Goal: Obtain resource: Download file/media

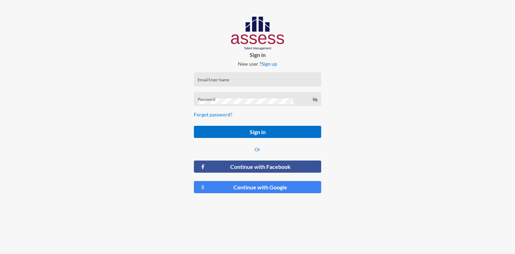
click at [248, 78] on div "Email/User Name" at bounding box center [257, 81] width 120 height 10
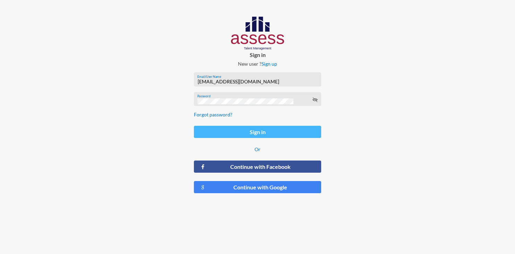
type input "[EMAIL_ADDRESS][DOMAIN_NAME]"
click at [260, 135] on button "Sign in" at bounding box center [257, 132] width 127 height 12
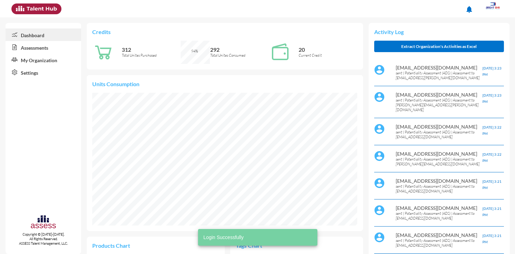
scroll to position [60, 127]
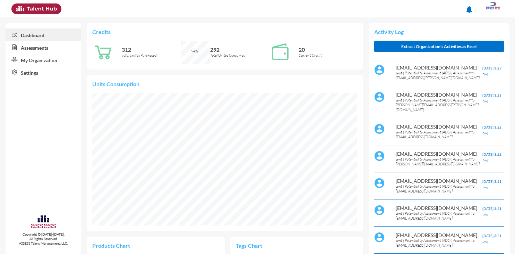
click at [495, 6] on img at bounding box center [493, 5] width 14 height 7
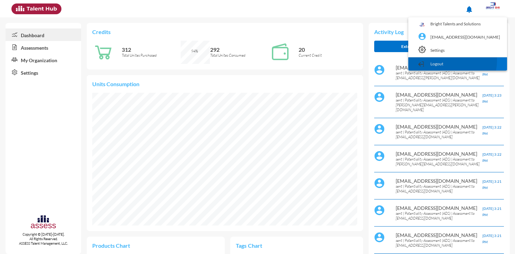
click at [458, 60] on link "Logout" at bounding box center [458, 63] width 92 height 13
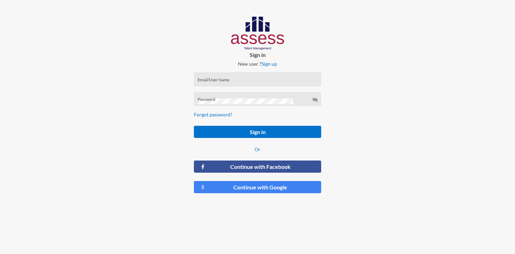
click at [307, 76] on div "Email/User Name" at bounding box center [257, 81] width 120 height 10
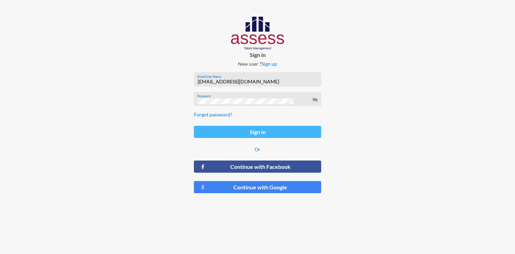
type input "[EMAIL_ADDRESS][DOMAIN_NAME]"
click at [278, 131] on button "Sign in" at bounding box center [257, 132] width 127 height 12
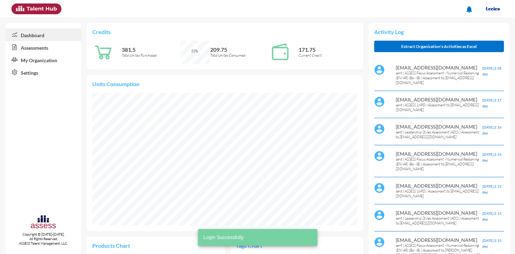
scroll to position [60, 121]
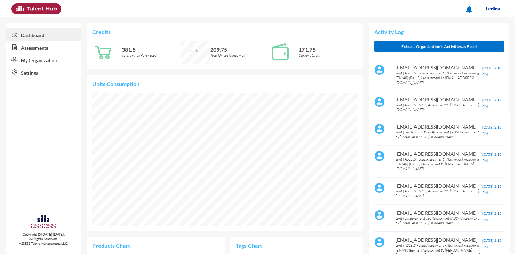
click at [33, 51] on link "Assessments" at bounding box center [44, 47] width 76 height 12
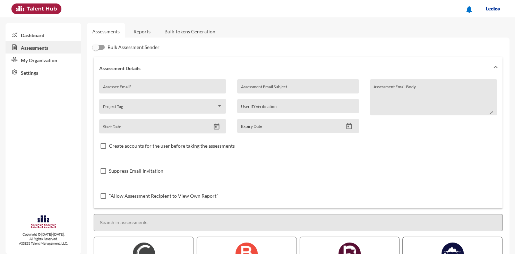
click at [143, 34] on link "Reports" at bounding box center [142, 31] width 28 height 17
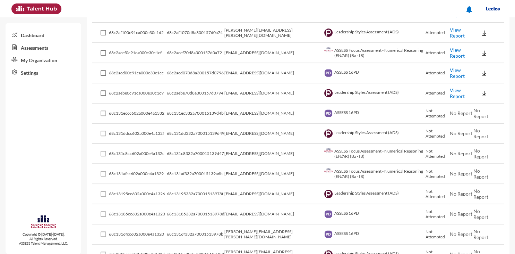
scroll to position [264, 0]
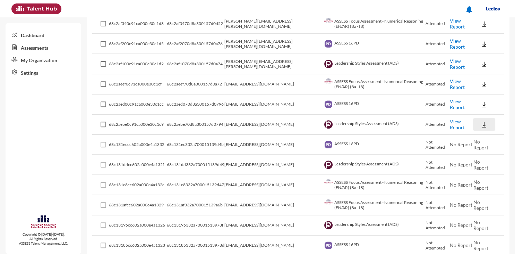
click at [481, 124] on img at bounding box center [484, 124] width 7 height 7
click at [480, 137] on button "EN" at bounding box center [489, 135] width 39 height 13
click at [481, 102] on img at bounding box center [484, 104] width 7 height 7
click at [481, 114] on button "EN" at bounding box center [489, 115] width 39 height 13
click at [484, 84] on img at bounding box center [484, 84] width 7 height 7
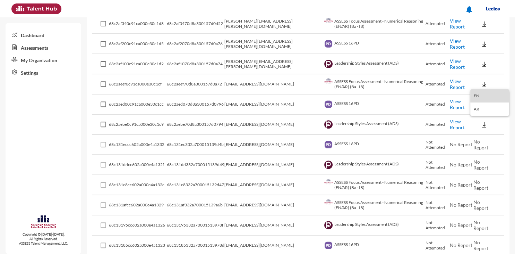
click at [483, 94] on button "EN" at bounding box center [489, 95] width 39 height 13
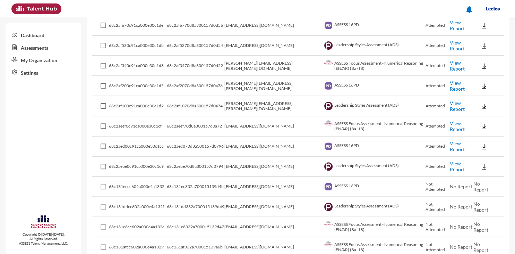
scroll to position [217, 0]
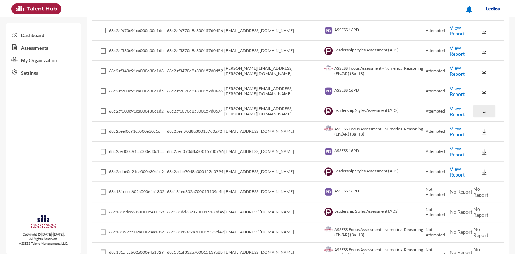
click at [482, 109] on img at bounding box center [484, 111] width 7 height 7
click at [481, 123] on button "EN" at bounding box center [489, 123] width 39 height 13
click at [481, 92] on img at bounding box center [484, 91] width 7 height 7
click at [481, 103] on button "EN" at bounding box center [489, 102] width 39 height 13
click at [482, 70] on img at bounding box center [484, 71] width 7 height 7
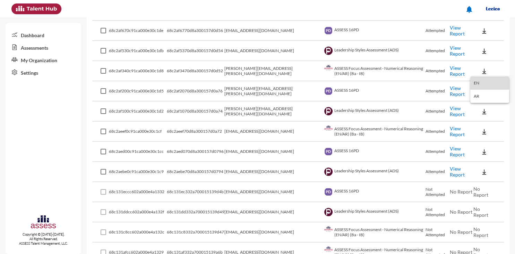
click at [481, 83] on button "EN" at bounding box center [489, 82] width 39 height 13
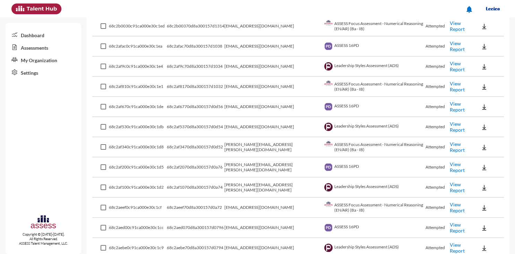
scroll to position [133, 0]
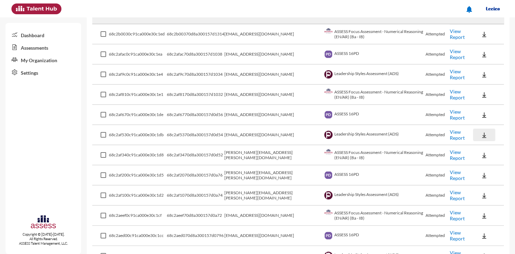
click at [481, 133] on img at bounding box center [484, 134] width 7 height 7
click at [480, 146] on button "EN" at bounding box center [489, 146] width 39 height 13
click at [483, 111] on img at bounding box center [484, 114] width 7 height 7
click at [483, 126] on button "EN" at bounding box center [489, 126] width 39 height 13
click at [481, 91] on img at bounding box center [484, 94] width 7 height 7
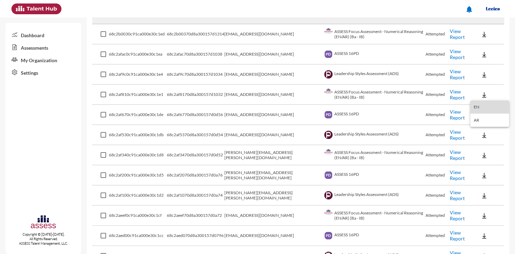
click at [480, 105] on button "EN" at bounding box center [489, 106] width 39 height 13
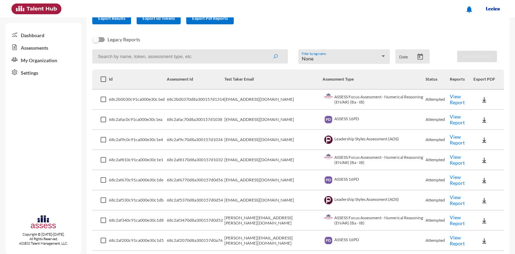
scroll to position [62, 0]
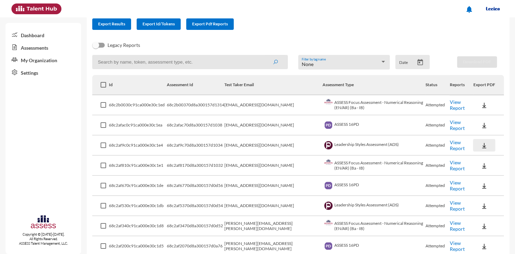
click at [481, 144] on img at bounding box center [484, 145] width 7 height 7
click at [479, 158] on button "EN" at bounding box center [489, 157] width 39 height 13
click at [483, 124] on img at bounding box center [484, 125] width 7 height 7
click at [483, 136] on button "EN" at bounding box center [489, 137] width 39 height 13
click at [481, 104] on img at bounding box center [484, 105] width 7 height 7
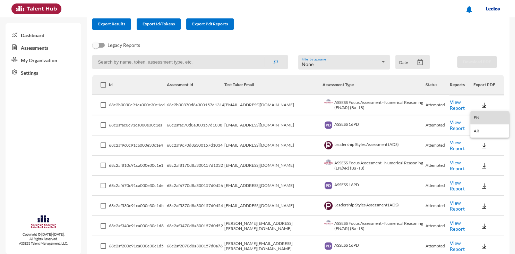
click at [481, 116] on button "EN" at bounding box center [489, 117] width 39 height 13
